Goal: Transaction & Acquisition: Book appointment/travel/reservation

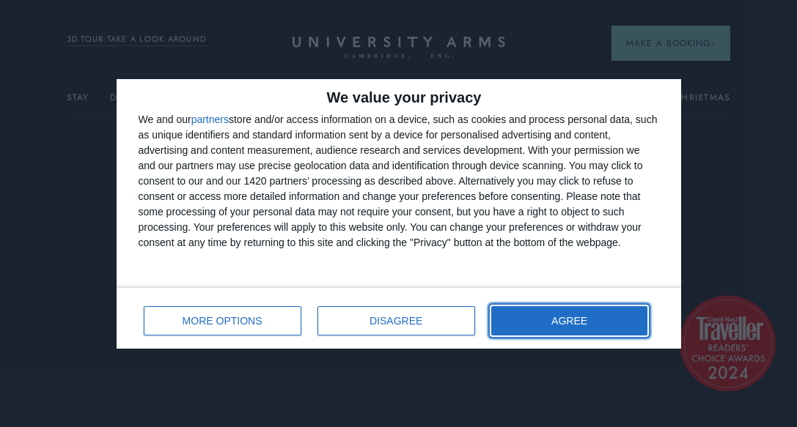
click at [515, 314] on button "AGREE" at bounding box center [569, 320] width 157 height 29
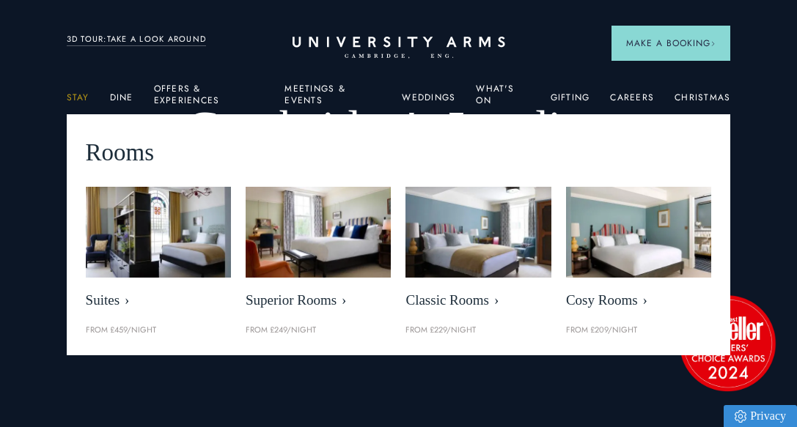
click at [75, 97] on link "Stay" at bounding box center [78, 101] width 23 height 19
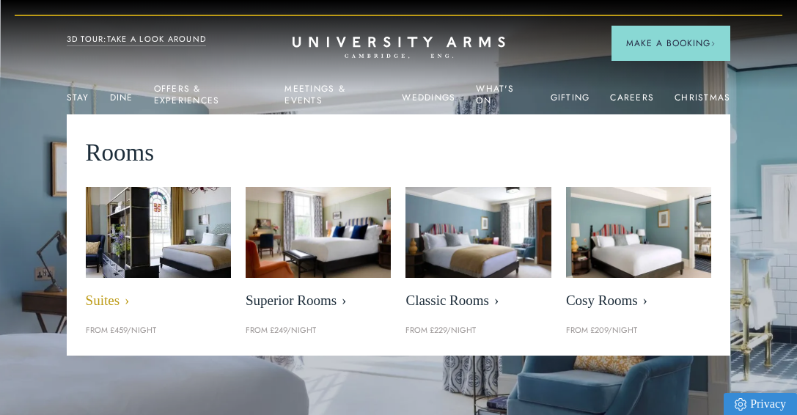
click at [103, 300] on span "Suites" at bounding box center [158, 300] width 145 height 17
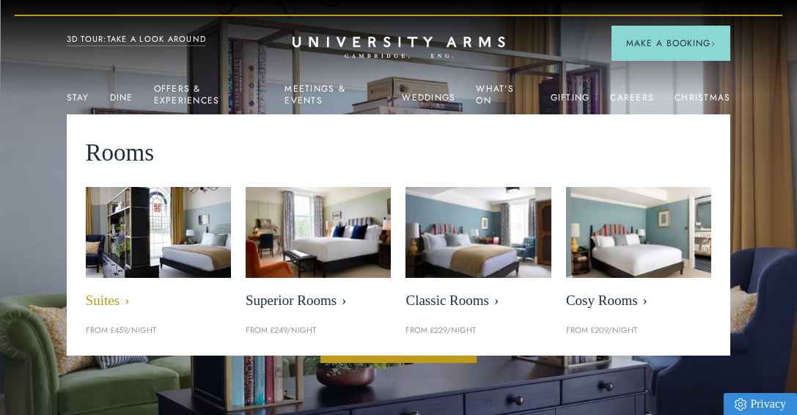
click at [100, 300] on span "Suites" at bounding box center [158, 300] width 145 height 17
click at [133, 249] on img at bounding box center [158, 232] width 167 height 105
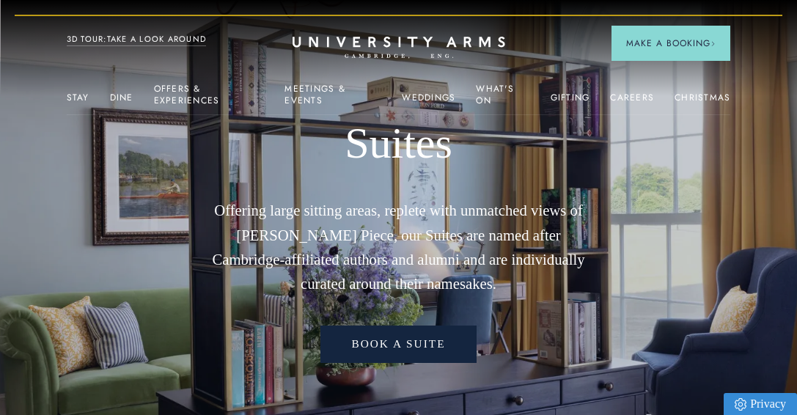
click at [406, 343] on link "Book a Suite" at bounding box center [397, 343] width 155 height 37
